Goal: Check status

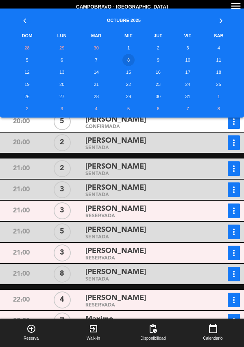
click at [151, 63] on td "9" at bounding box center [157, 60] width 31 height 12
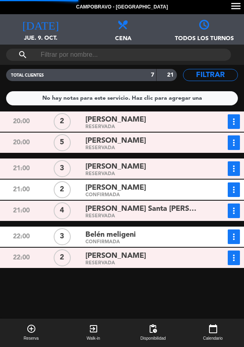
click at [119, 36] on span "Cena" at bounding box center [121, 35] width 81 height 13
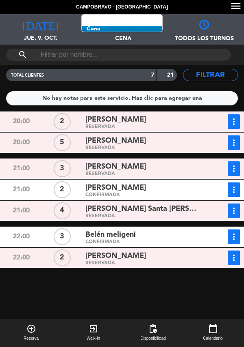
click at [117, 20] on span "Cena Todos los servicios Almuerzo Cena" at bounding box center [121, 29] width 81 height 30
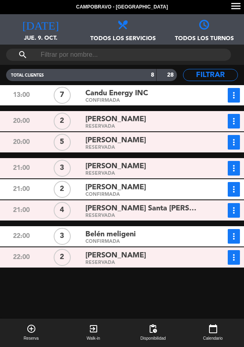
click at [124, 28] on icon at bounding box center [122, 24] width 10 height 10
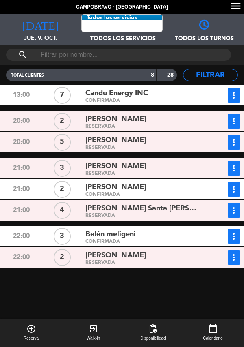
click at [130, 23] on span "Todos los servicios Todos los servicios Almuerzo Cena" at bounding box center [121, 29] width 81 height 30
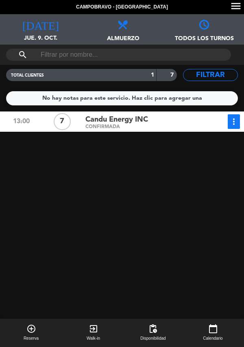
click at [162, 122] on div "Candu Energy INC" at bounding box center [143, 119] width 117 height 11
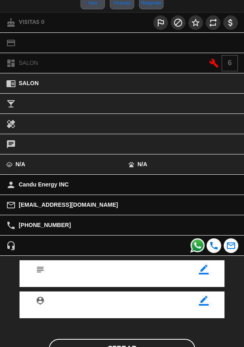
scroll to position [106, 0]
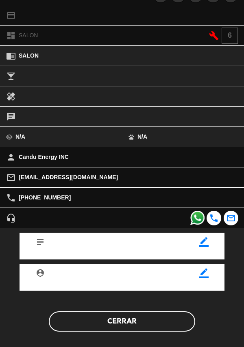
click at [118, 320] on button "Cerrar" at bounding box center [122, 322] width 146 height 20
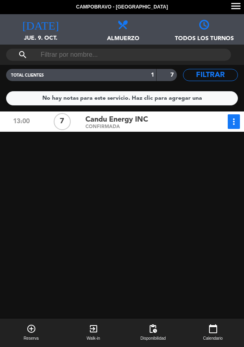
click at [231, 121] on icon "more_vert" at bounding box center [234, 122] width 10 height 10
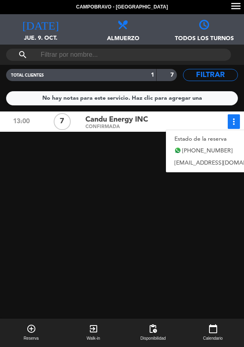
click at [123, 122] on span "Candu Energy INC" at bounding box center [116, 120] width 63 height 12
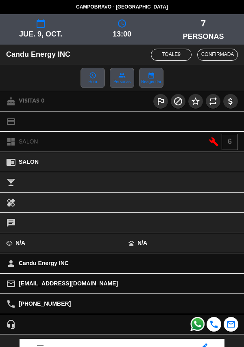
click at [106, 116] on div "credit_card" at bounding box center [122, 122] width 244 height 20
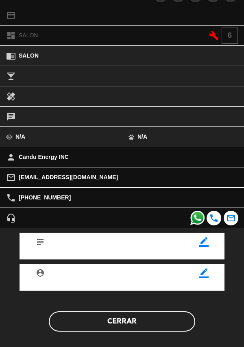
click at [132, 322] on button "Cerrar" at bounding box center [122, 322] width 146 height 20
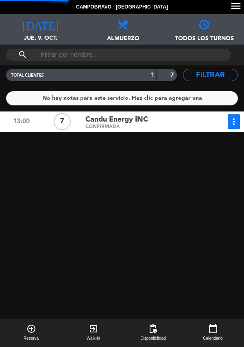
click at [238, 123] on button "more_vert" at bounding box center [233, 121] width 12 height 15
click at [229, 123] on icon "more_vert" at bounding box center [234, 122] width 10 height 10
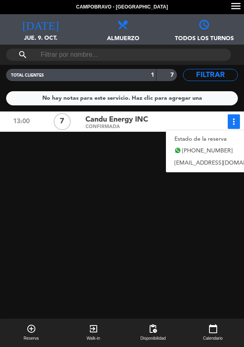
click at [206, 138] on link "Estado de la reserva" at bounding box center [222, 139] width 113 height 12
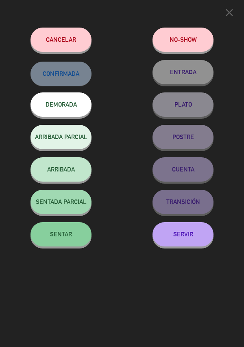
click at [235, 13] on button "close" at bounding box center [228, 14] width 17 height 16
